Goal: Information Seeking & Learning: Learn about a topic

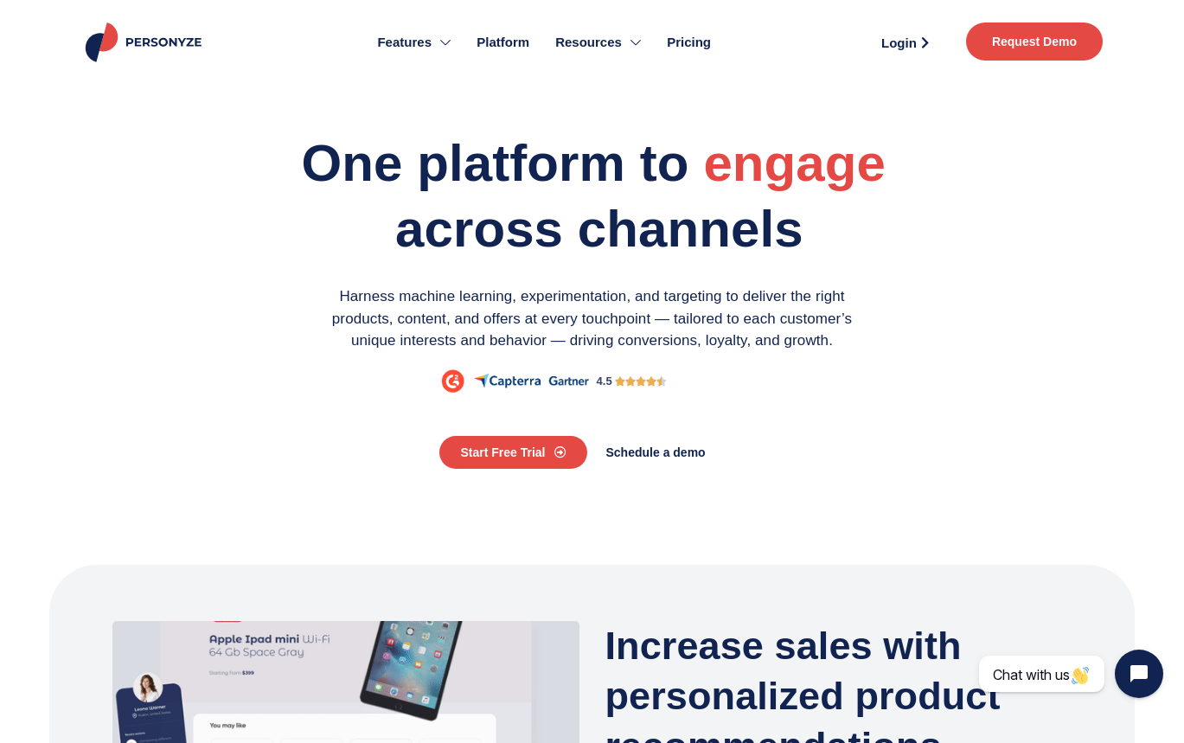
click at [151, 48] on img at bounding box center [145, 42] width 127 height 40
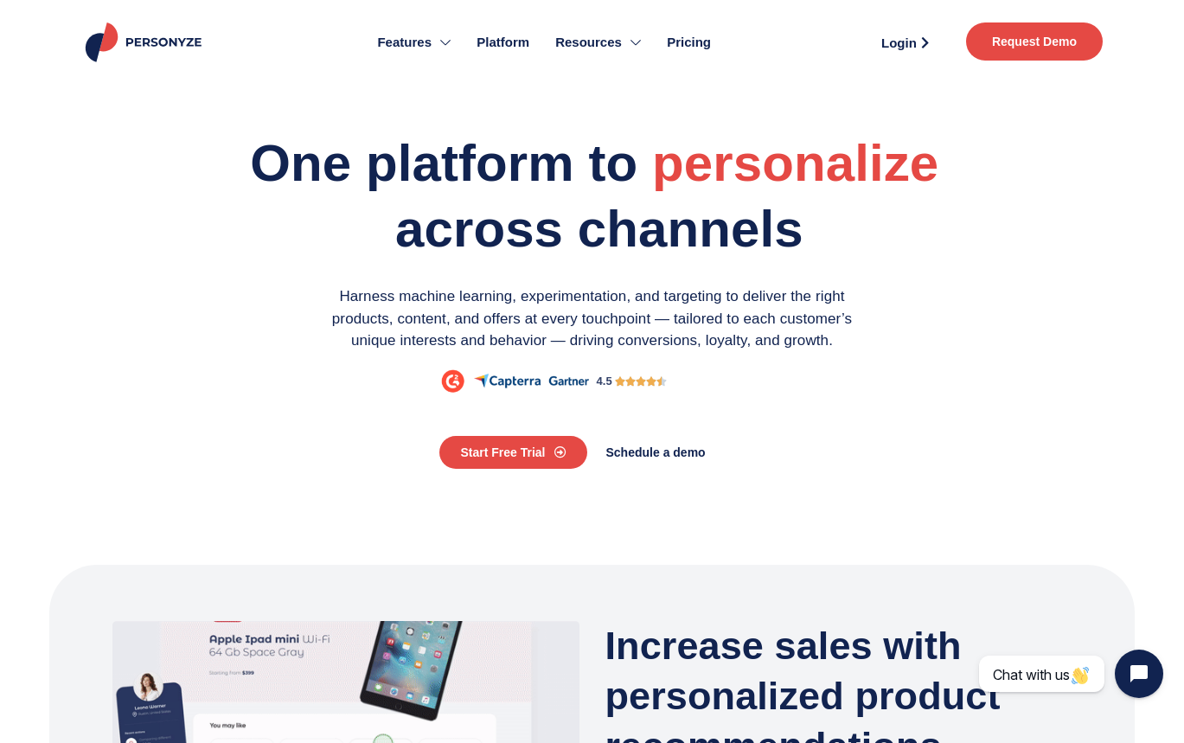
click at [690, 38] on span "Pricing" at bounding box center [689, 43] width 44 height 20
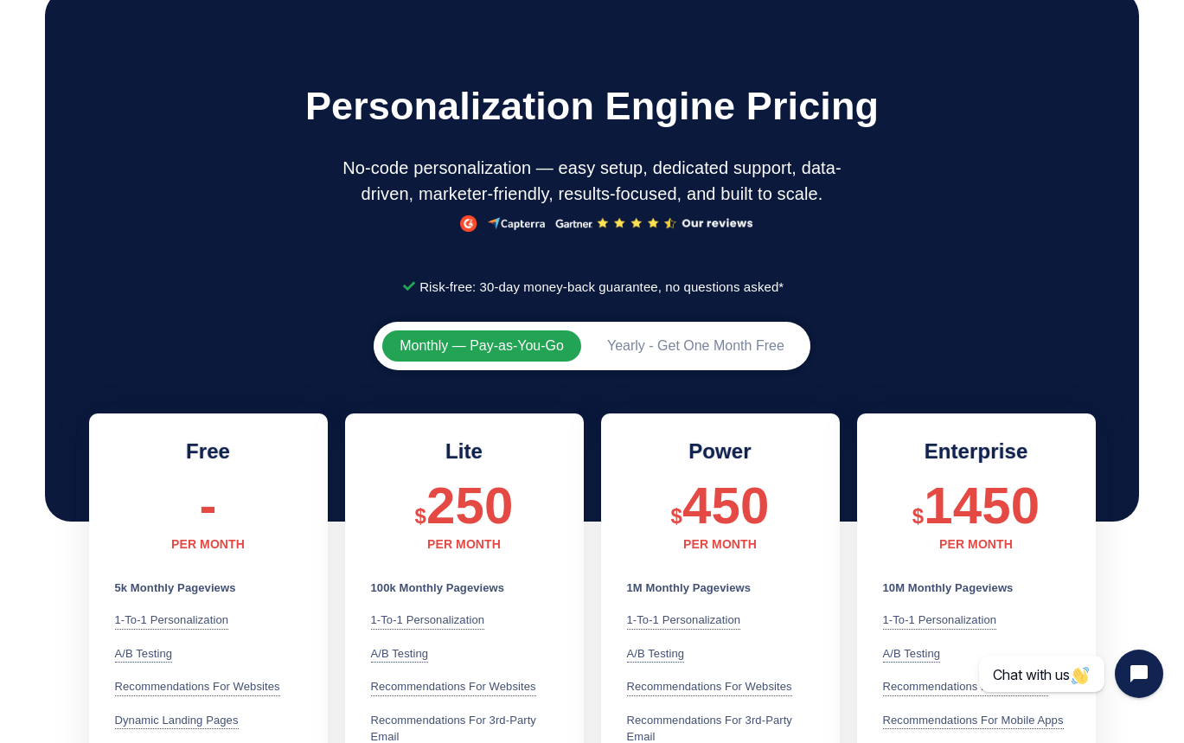
scroll to position [59, 0]
